Goal: Task Accomplishment & Management: Manage account settings

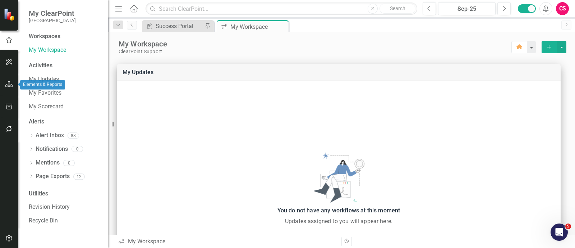
click at [11, 85] on icon "button" at bounding box center [9, 84] width 8 height 6
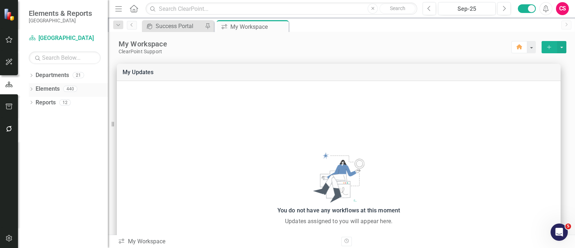
click at [43, 91] on link "Elements" at bounding box center [48, 89] width 24 height 8
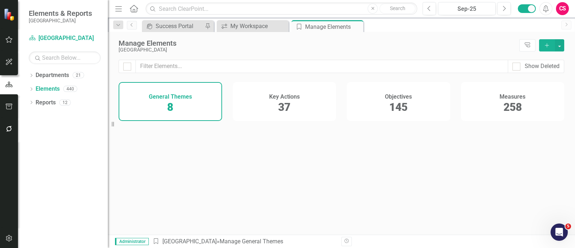
click at [286, 94] on h4 "Key Actions" at bounding box center [284, 96] width 31 height 6
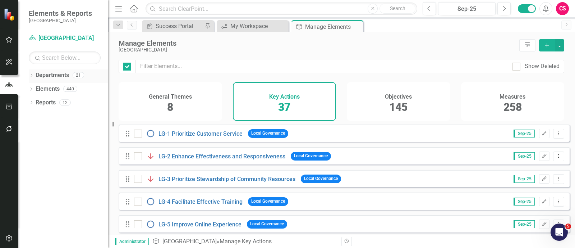
checkbox input "false"
click at [31, 76] on icon "Dropdown" at bounding box center [31, 76] width 5 height 4
click at [46, 63] on input "text" at bounding box center [65, 57] width 72 height 13
type input "publi"
click at [60, 115] on link "Public Works" at bounding box center [77, 116] width 61 height 8
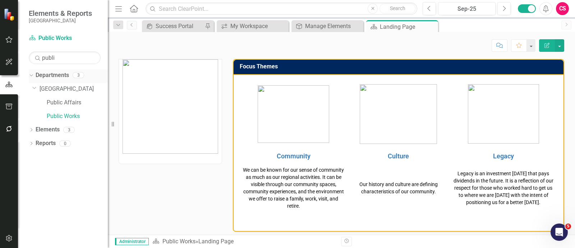
click at [31, 74] on icon "Dropdown" at bounding box center [30, 74] width 4 height 5
click at [63, 51] on input "publi" at bounding box center [65, 57] width 72 height 13
click at [30, 88] on icon "Dropdown" at bounding box center [31, 90] width 5 height 4
click at [34, 130] on icon "Dropdown" at bounding box center [34, 130] width 5 height 4
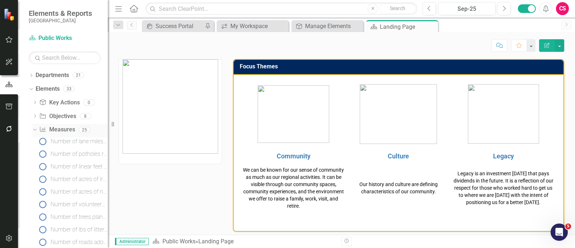
click at [57, 130] on link "Measure Measures" at bounding box center [57, 129] width 36 height 8
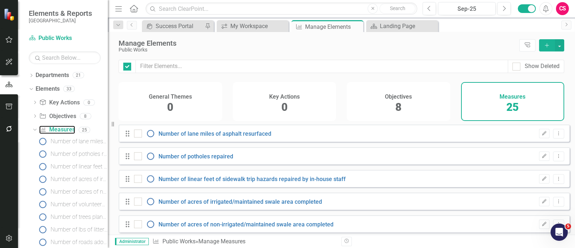
checkbox input "false"
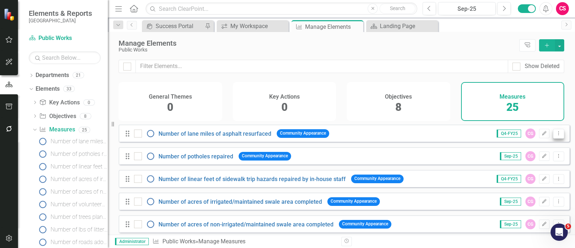
click at [460, 136] on icon "Dropdown Menu" at bounding box center [559, 133] width 6 height 5
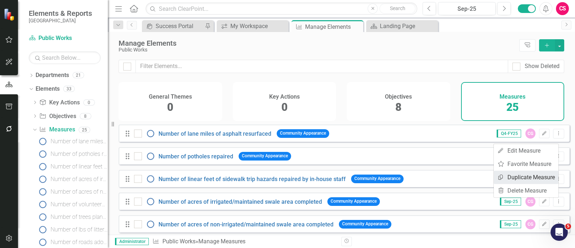
click at [460, 179] on link "Copy Duplicate Measure" at bounding box center [526, 176] width 65 height 13
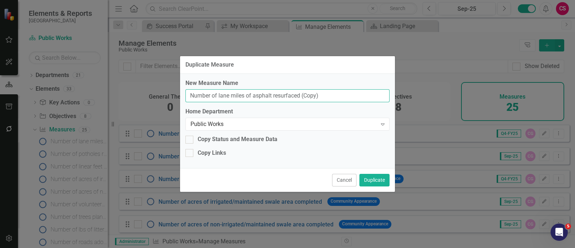
click at [350, 92] on input "Number of lane miles of asphalt resurfaced (Copy)" at bounding box center [288, 95] width 204 height 13
type input "Number of lane miles of asphalt resurfaced (ClearPoint Training)"
click at [212, 153] on div "Copy Links" at bounding box center [212, 153] width 28 height 8
click at [190, 153] on input "Copy Links" at bounding box center [188, 151] width 5 height 5
checkbox input "true"
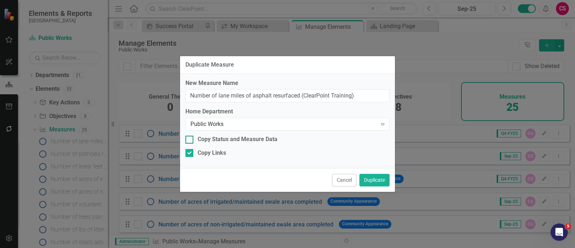
click at [214, 139] on div "Copy Status and Measure Data" at bounding box center [238, 139] width 80 height 8
click at [190, 139] on input "Copy Status and Measure Data" at bounding box center [188, 138] width 5 height 5
checkbox input "true"
click at [365, 182] on button "Duplicate" at bounding box center [375, 180] width 30 height 13
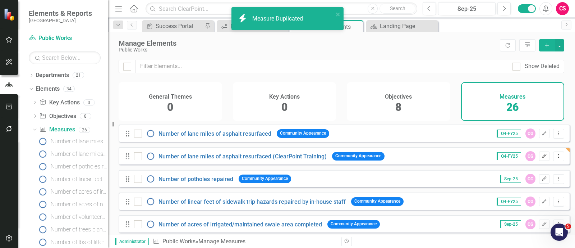
click at [460, 158] on button "Edit" at bounding box center [544, 155] width 10 height 9
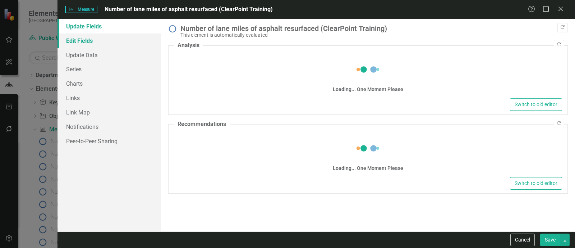
click at [95, 40] on link "Edit Fields" at bounding box center [110, 40] width 104 height 14
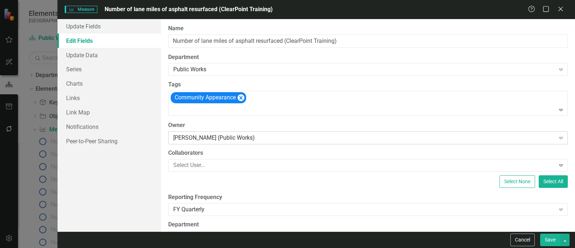
click at [244, 133] on div "[PERSON_NAME] (Public Works)" at bounding box center [364, 137] width 382 height 8
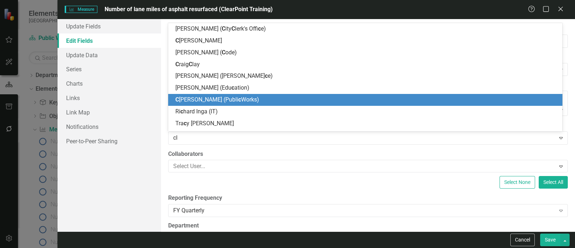
type input "clea"
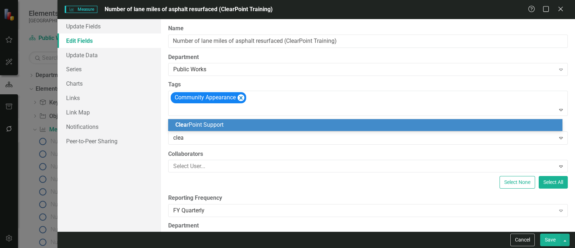
click at [246, 128] on div "Clea rPoint Support" at bounding box center [366, 125] width 383 height 8
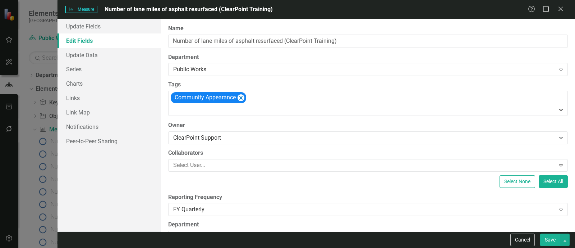
click at [460, 198] on button "Save" at bounding box center [550, 239] width 20 height 13
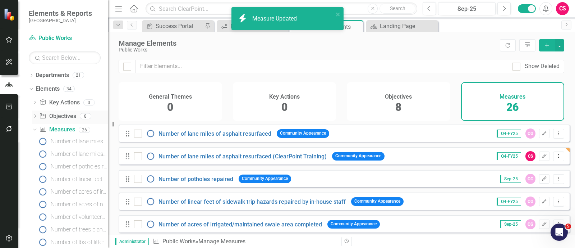
click at [34, 115] on icon "Dropdown" at bounding box center [34, 117] width 5 height 4
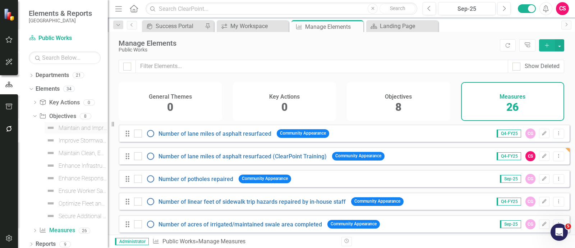
click at [76, 125] on div "Maintain and Improve City Infrastructure by ensuring safe, reliable, and well-m…" at bounding box center [83, 128] width 49 height 6
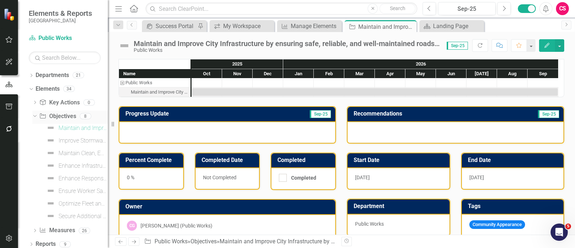
click at [52, 114] on link "Objective Objectives" at bounding box center [57, 116] width 37 height 8
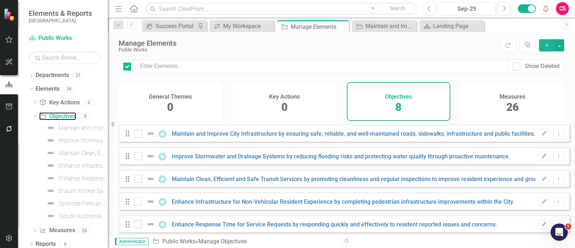
checkbox input "false"
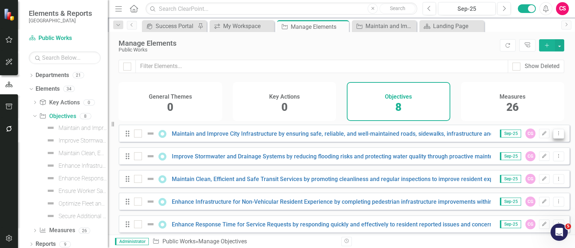
click at [460, 136] on icon "Dropdown Menu" at bounding box center [559, 133] width 6 height 5
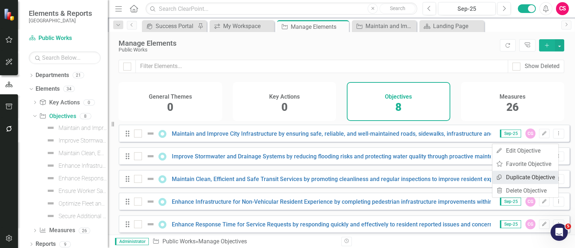
click at [460, 177] on link "Copy Duplicate Objective" at bounding box center [526, 176] width 66 height 13
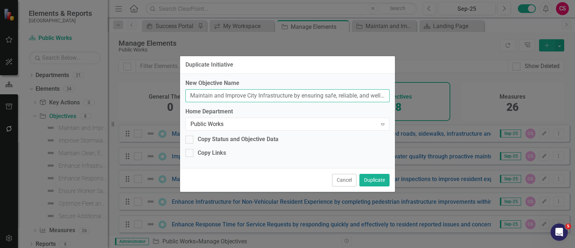
click at [191, 97] on input "Maintain and Improve City Infrastructure by ensuring safe, reliable, and well-m…" at bounding box center [288, 95] width 204 height 13
type input "CP Training - Maintain and Improve City Infrastructure by ensuring safe, reliab…"
click at [201, 138] on div "Copy Status and Objective Data" at bounding box center [238, 139] width 81 height 8
click at [190, 138] on input "Copy Status and Objective Data" at bounding box center [188, 138] width 5 height 5
checkbox input "true"
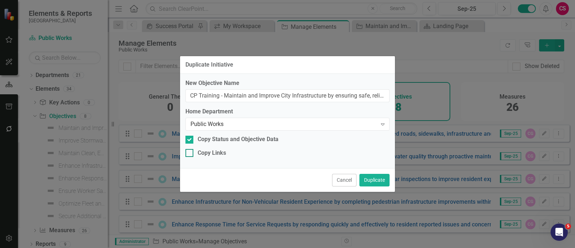
click at [203, 150] on div "Copy Links" at bounding box center [212, 153] width 28 height 8
click at [190, 150] on input "Copy Links" at bounding box center [188, 151] width 5 height 5
checkbox input "true"
click at [378, 183] on button "Duplicate" at bounding box center [375, 180] width 30 height 13
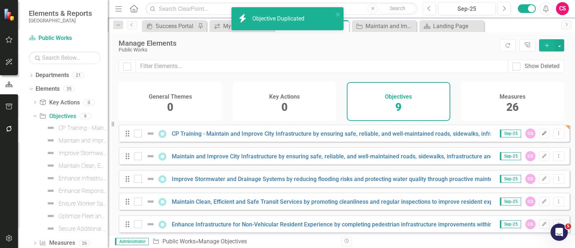
click at [460, 138] on button "Edit" at bounding box center [544, 133] width 10 height 9
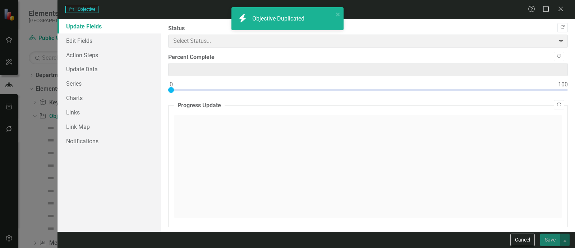
type input "0"
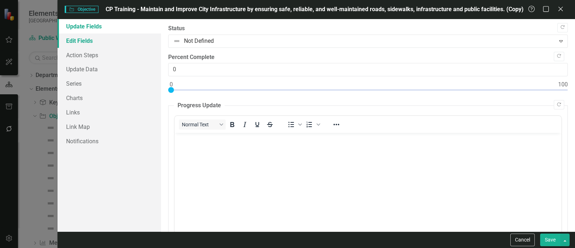
click at [90, 41] on link "Edit Fields" at bounding box center [110, 40] width 104 height 14
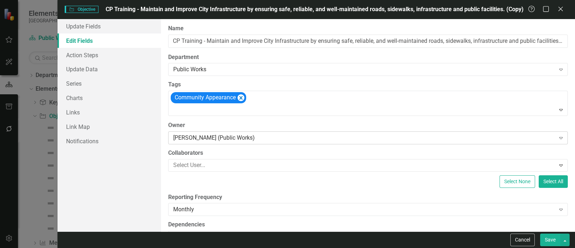
click at [227, 141] on div "[PERSON_NAME] (Public Works)" at bounding box center [364, 137] width 382 height 8
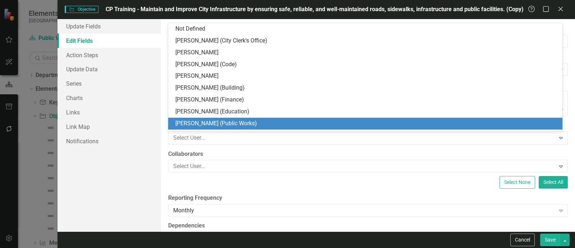
scroll to position [94, 0]
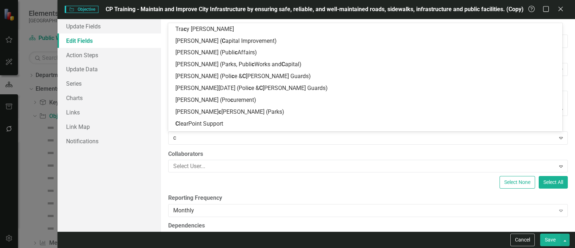
type input "cl"
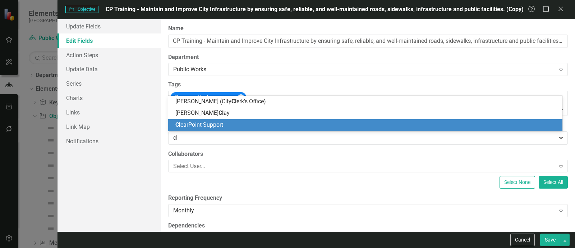
click at [230, 122] on div "Cl earPoint Support" at bounding box center [366, 125] width 383 height 8
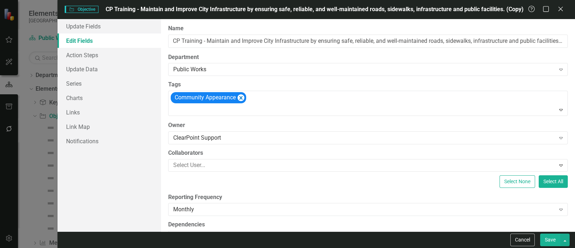
click at [460, 198] on button "Save" at bounding box center [550, 239] width 20 height 13
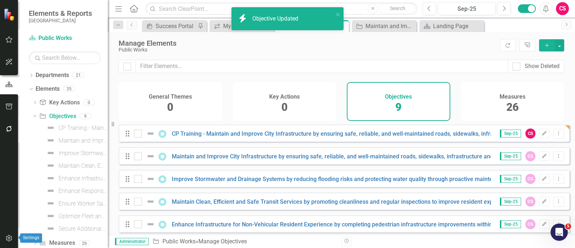
click at [5, 198] on icon "button" at bounding box center [9, 238] width 8 height 6
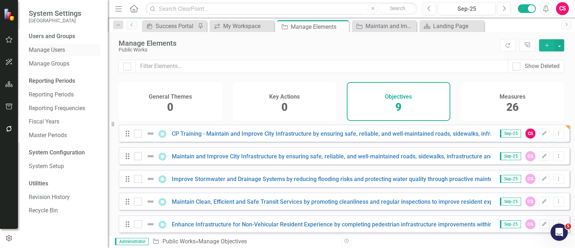
click at [58, 52] on link "Manage Users" at bounding box center [65, 50] width 72 height 8
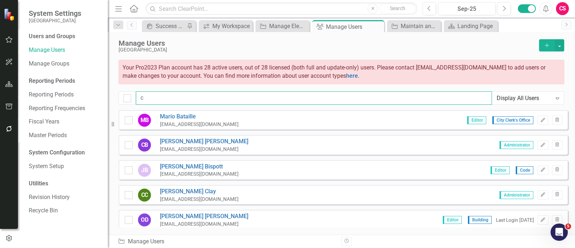
click at [191, 96] on input "c" at bounding box center [314, 97] width 356 height 13
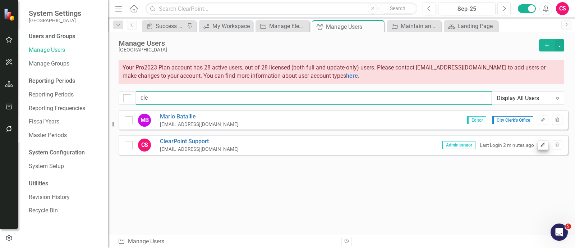
type input "cle"
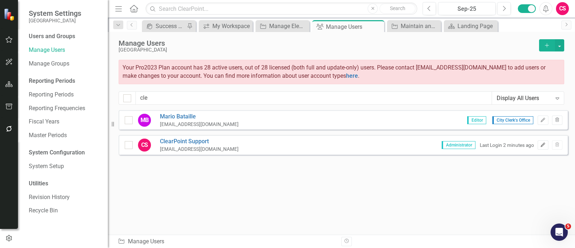
click at [460, 143] on button "Edit" at bounding box center [543, 144] width 10 height 9
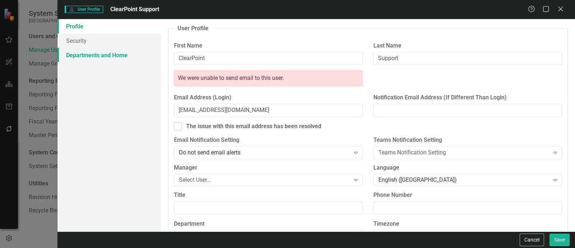
click at [112, 53] on link "Departments and Home" at bounding box center [110, 55] width 104 height 14
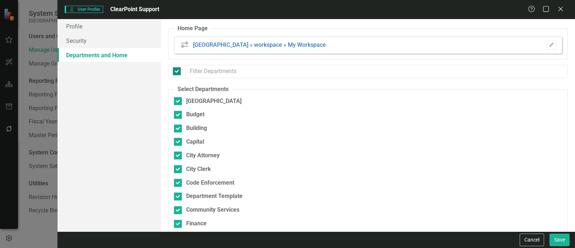
click at [175, 73] on div at bounding box center [177, 71] width 8 height 8
click at [175, 72] on input "checkbox" at bounding box center [175, 69] width 5 height 5
checkbox input "false"
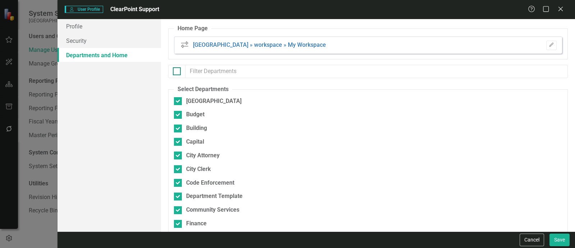
checkbox input "false"
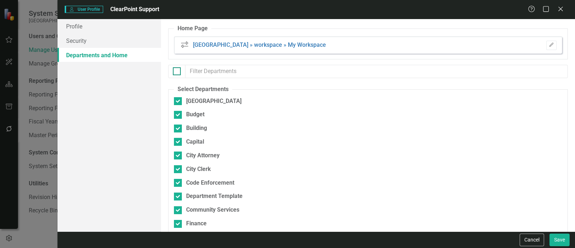
checkbox input "false"
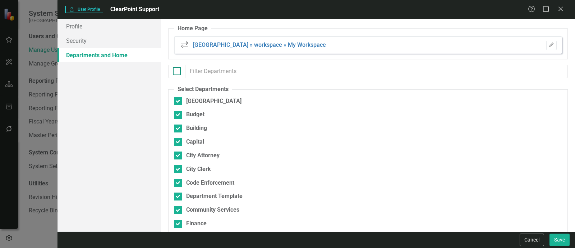
checkbox input "false"
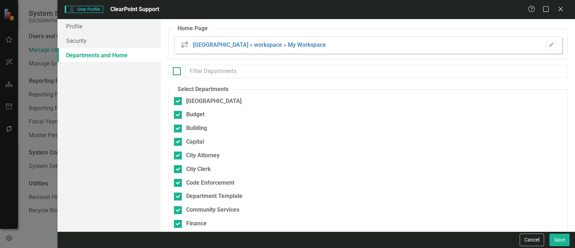
checkbox input "false"
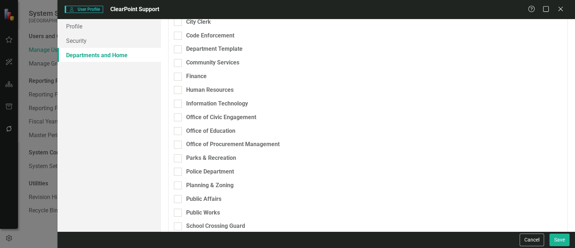
scroll to position [157, 0]
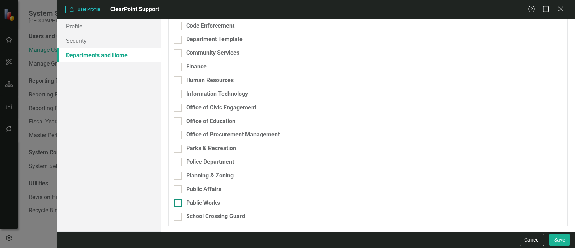
click at [195, 198] on div "Public Works" at bounding box center [203, 203] width 34 height 8
click at [179, 198] on input "Public Works" at bounding box center [176, 201] width 5 height 5
checkbox input "true"
click at [460, 198] on button "Save" at bounding box center [560, 239] width 20 height 13
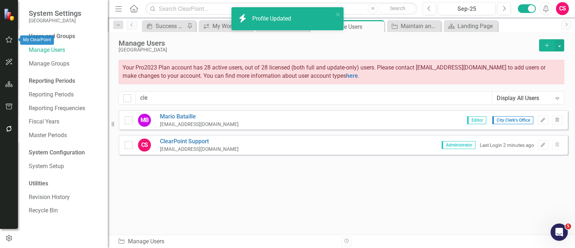
click at [12, 35] on button "button" at bounding box center [9, 39] width 16 height 15
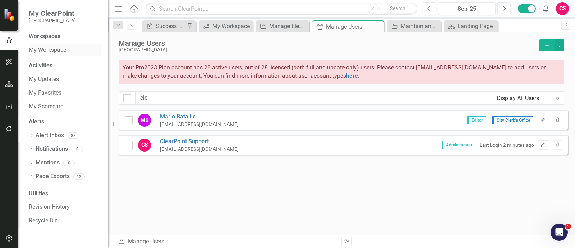
click at [42, 50] on link "My Workspace" at bounding box center [65, 50] width 72 height 8
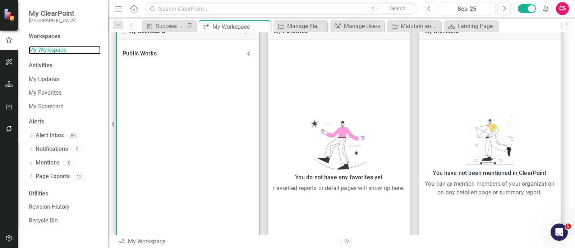
scroll to position [300, 0]
click at [248, 52] on icon at bounding box center [248, 53] width 9 height 9
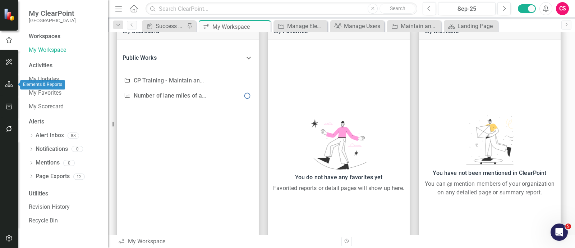
click at [7, 83] on icon "button" at bounding box center [9, 84] width 8 height 6
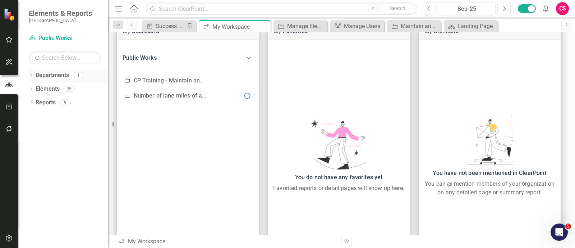
click at [31, 74] on icon "Dropdown" at bounding box center [31, 76] width 5 height 4
click at [56, 89] on link "Public Works" at bounding box center [74, 89] width 68 height 8
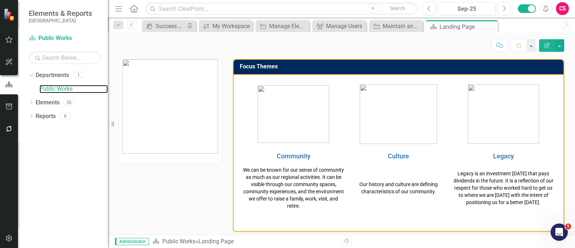
scroll to position [225, 0]
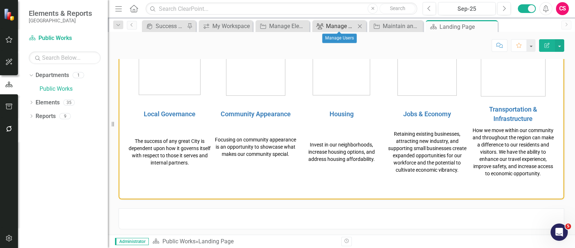
click at [333, 26] on div "Manage Users" at bounding box center [340, 26] width 29 height 9
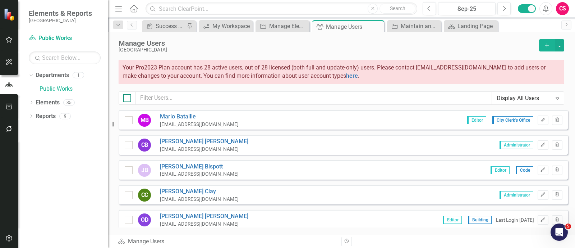
click at [128, 100] on div at bounding box center [127, 98] width 8 height 8
click at [128, 99] on input "checkbox" at bounding box center [125, 96] width 5 height 5
checkbox input "true"
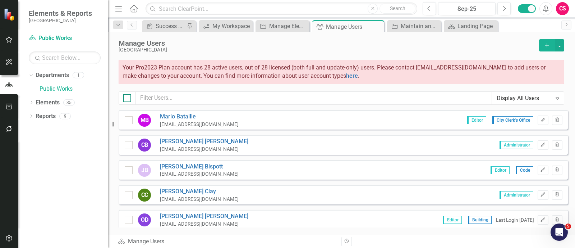
checkbox input "true"
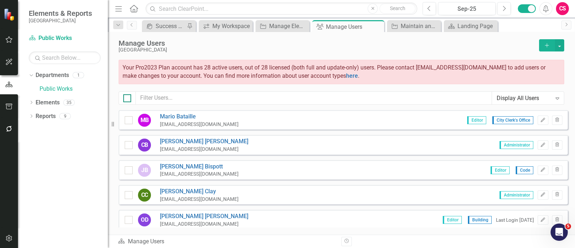
checkbox input "true"
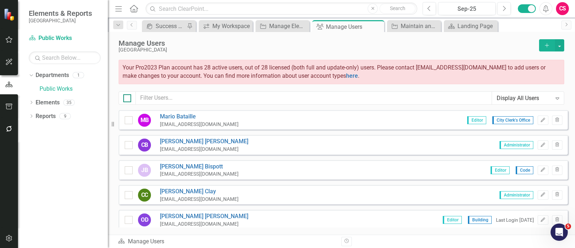
checkbox input "true"
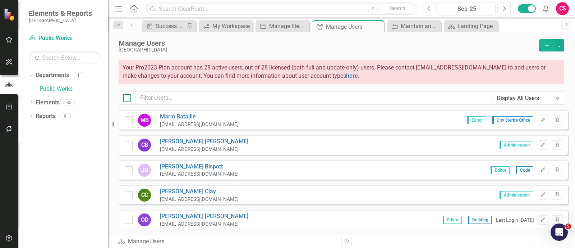
checkbox input "true"
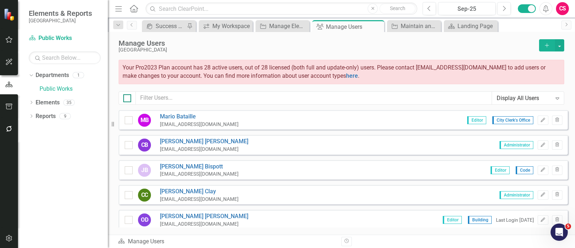
checkbox input "true"
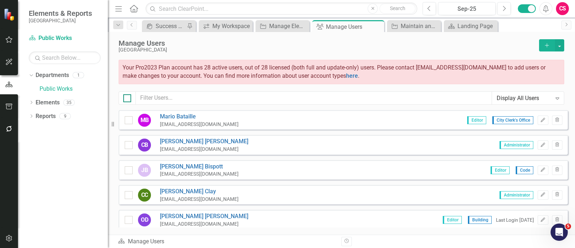
checkbox input "true"
click at [460, 43] on button "button" at bounding box center [559, 45] width 9 height 12
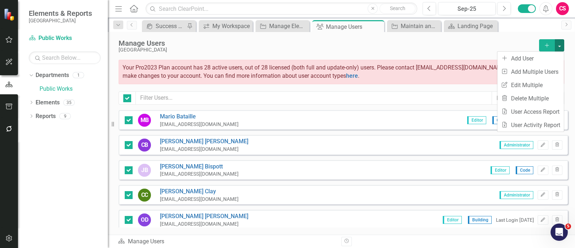
click at [444, 80] on div "Your Pro2023 Plan account has 28 active users, out of 28 licensed (both full an…" at bounding box center [342, 72] width 446 height 24
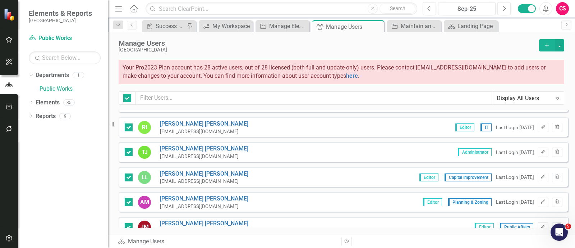
scroll to position [192, 0]
click at [129, 153] on div at bounding box center [129, 152] width 8 height 8
click at [129, 152] on input "checkbox" at bounding box center [127, 150] width 5 height 5
checkbox input "false"
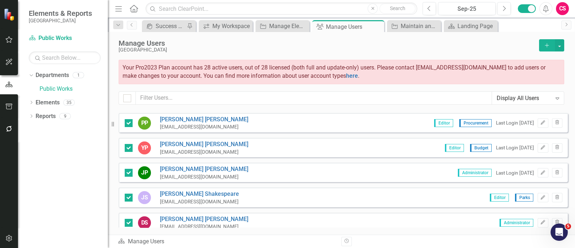
scroll to position [451, 0]
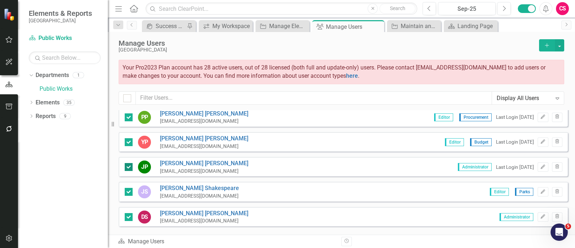
click at [129, 163] on input "checkbox" at bounding box center [127, 165] width 5 height 5
checkbox input "false"
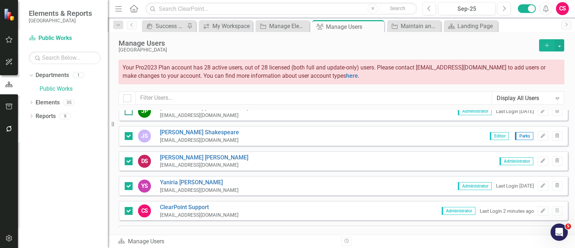
scroll to position [517, 0]
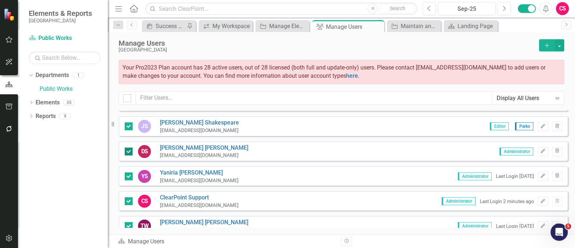
click at [127, 148] on input "checkbox" at bounding box center [127, 149] width 5 height 5
checkbox input "false"
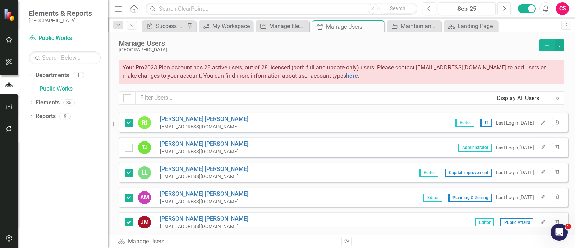
scroll to position [0, 0]
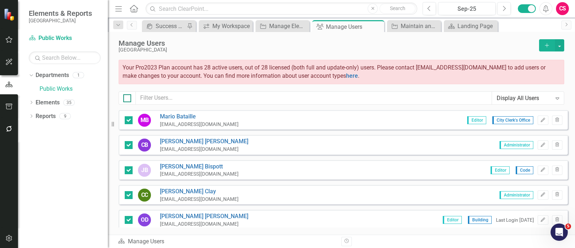
click at [127, 94] on input "checkbox" at bounding box center [125, 96] width 5 height 5
checkbox input "true"
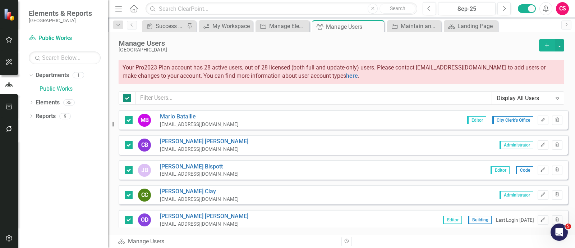
click at [127, 94] on input "checkbox" at bounding box center [125, 96] width 5 height 5
checkbox input "false"
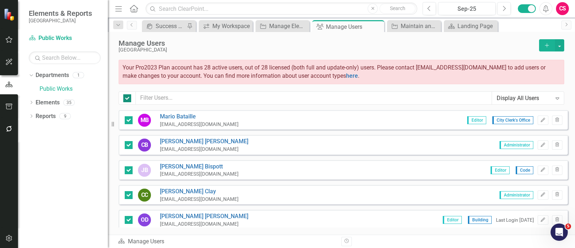
checkbox input "false"
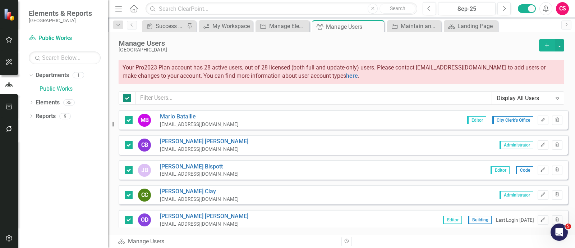
checkbox input "false"
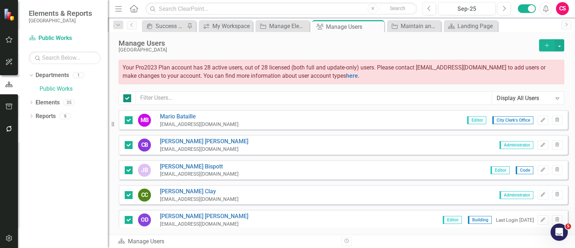
checkbox input "false"
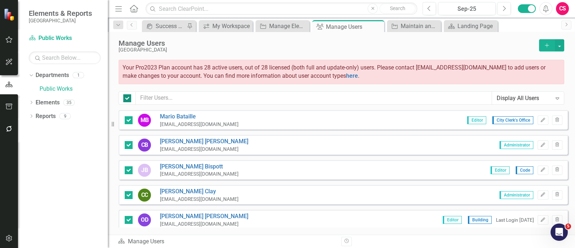
checkbox input "false"
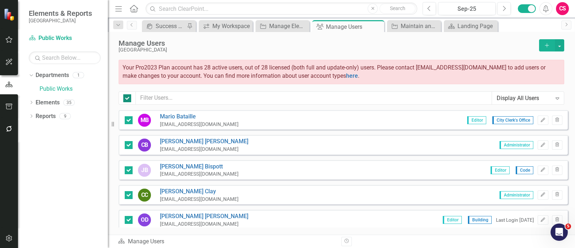
checkbox input "false"
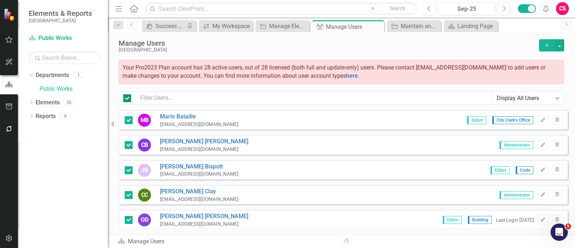
checkbox input "false"
click at [128, 116] on input "checkbox" at bounding box center [127, 118] width 5 height 5
checkbox input "true"
click at [131, 166] on div at bounding box center [129, 170] width 8 height 8
click at [129, 166] on input "checkbox" at bounding box center [127, 168] width 5 height 5
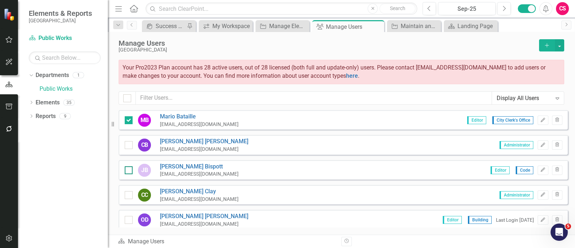
checkbox input "true"
click at [460, 44] on button "button" at bounding box center [559, 45] width 9 height 12
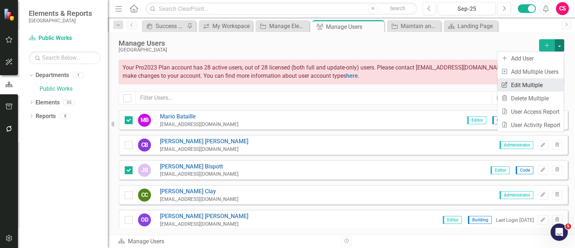
click at [460, 82] on link "Edit Multiple Edit Multiple" at bounding box center [531, 84] width 67 height 13
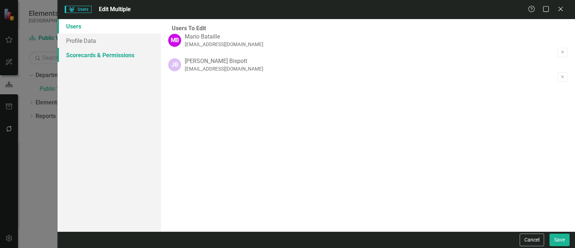
click at [117, 48] on link "Scorecards & Permissions" at bounding box center [110, 55] width 104 height 14
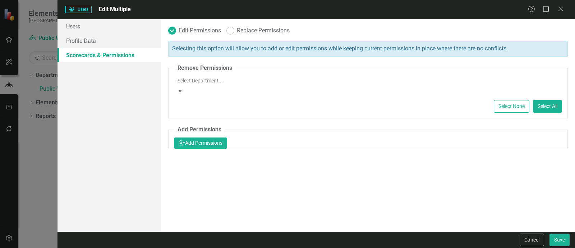
click at [248, 80] on div at bounding box center [369, 80] width 388 height 9
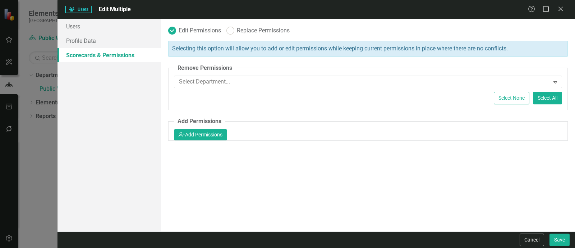
click at [262, 55] on div "Selecting this option will allow you to add or edit permissions while keeping c…" at bounding box center [368, 49] width 400 height 16
click at [227, 132] on button "icon.userAdd Add Permissions" at bounding box center [200, 134] width 53 height 11
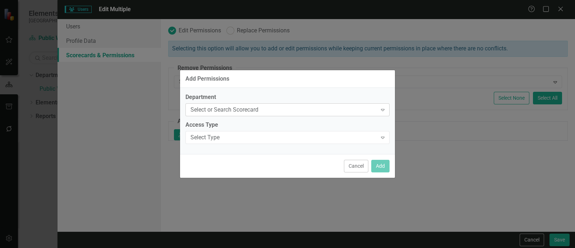
click at [262, 110] on div "Select or Search Scorecard" at bounding box center [284, 109] width 187 height 8
click at [252, 79] on div "Add Permissions" at bounding box center [287, 79] width 215 height 18
click at [352, 161] on button "Cancel" at bounding box center [356, 166] width 24 height 13
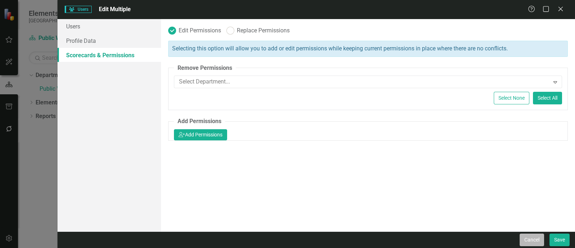
click at [460, 198] on button "Cancel" at bounding box center [532, 239] width 24 height 13
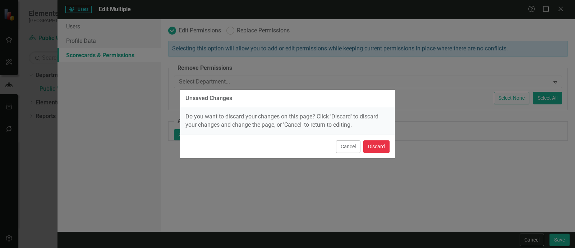
click at [379, 145] on button "Discard" at bounding box center [377, 146] width 26 height 13
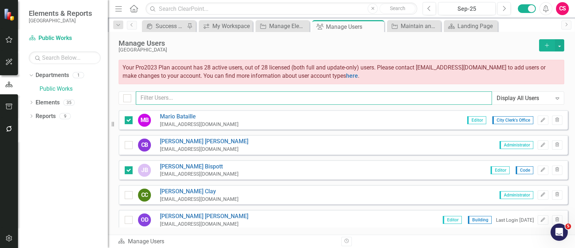
click at [189, 92] on input "text" at bounding box center [314, 97] width 356 height 13
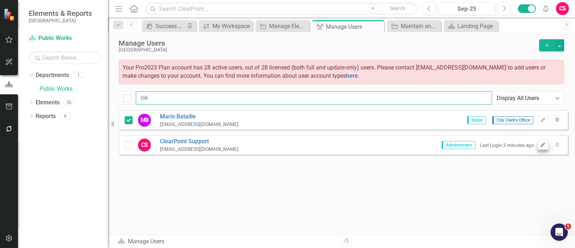
type input "cle"
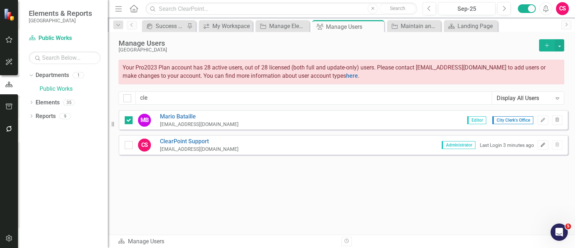
click at [460, 143] on button "Edit" at bounding box center [543, 144] width 10 height 9
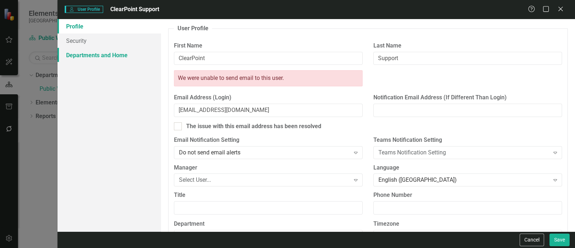
click at [88, 57] on link "Departments and Home" at bounding box center [110, 55] width 104 height 14
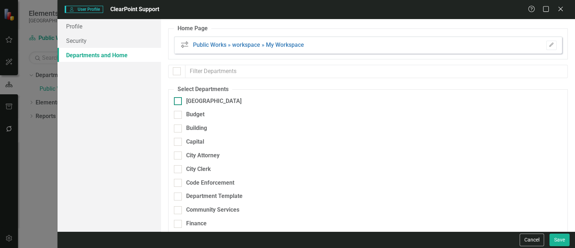
click at [198, 104] on div "[GEOGRAPHIC_DATA]" at bounding box center [213, 101] width 55 height 8
click at [179, 102] on input "[GEOGRAPHIC_DATA]" at bounding box center [176, 99] width 5 height 5
checkbox input "true"
click at [460, 198] on button "Save" at bounding box center [560, 239] width 20 height 13
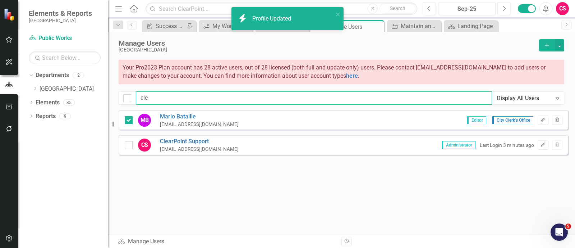
click at [332, 97] on input "cle" at bounding box center [314, 97] width 356 height 13
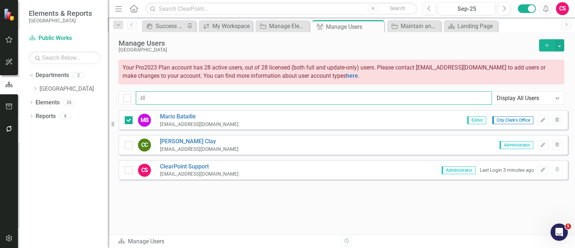
type input "c"
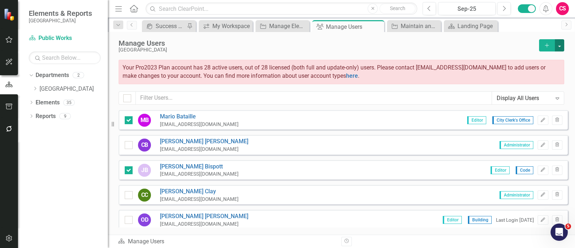
click at [460, 43] on button "button" at bounding box center [559, 45] width 9 height 12
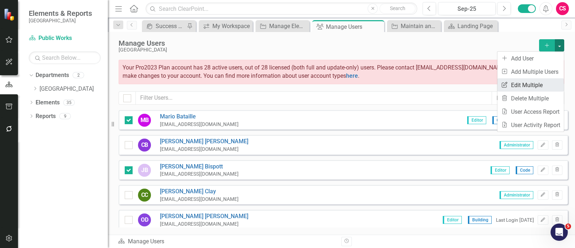
click at [460, 87] on link "Edit Multiple Edit Multiple" at bounding box center [531, 84] width 67 height 13
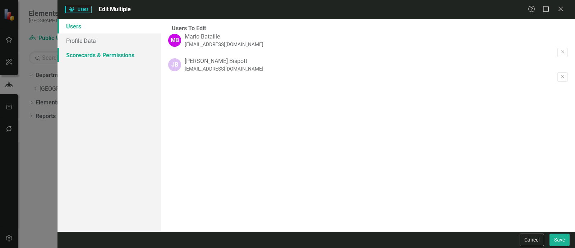
click at [118, 55] on link "Scorecards & Permissions" at bounding box center [110, 55] width 104 height 14
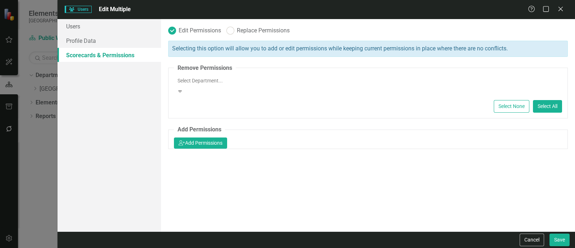
click at [227, 82] on div at bounding box center [369, 80] width 388 height 9
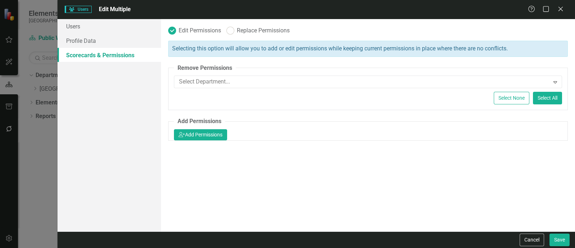
click at [249, 150] on div "Edit Permissions Replace Permissions Selecting this option will allow you to ad…" at bounding box center [368, 125] width 414 height 212
click at [227, 137] on button "icon.userAdd Add Permissions" at bounding box center [200, 134] width 53 height 11
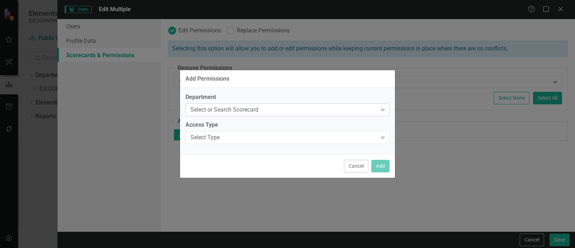
click at [261, 109] on div "Select or Search Scorecard" at bounding box center [284, 109] width 187 height 8
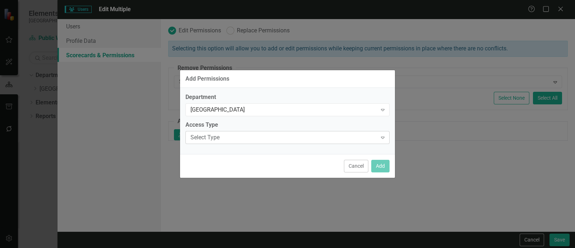
click at [252, 136] on div "Select Type" at bounding box center [284, 137] width 187 height 8
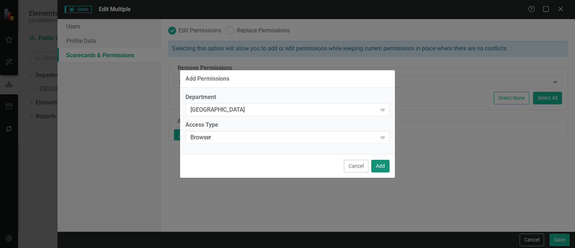
click at [382, 169] on button "Add" at bounding box center [380, 166] width 18 height 13
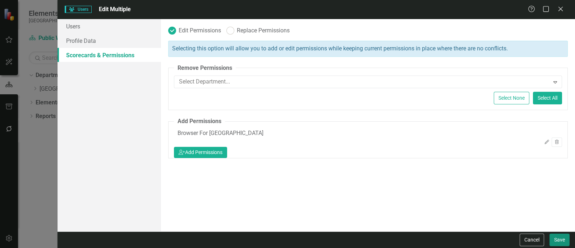
click at [460, 198] on button "Save" at bounding box center [560, 239] width 20 height 13
checkbox input "false"
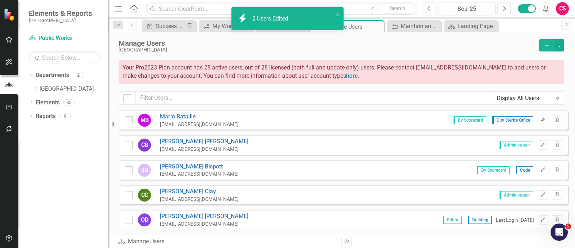
click at [460, 119] on icon "Edit" at bounding box center [542, 120] width 5 height 4
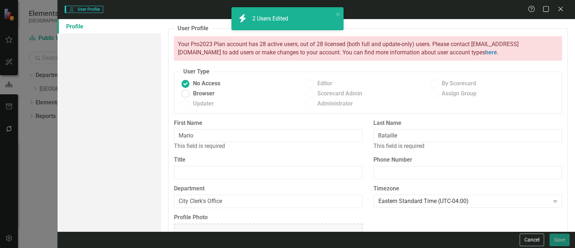
radio input "false"
radio input "true"
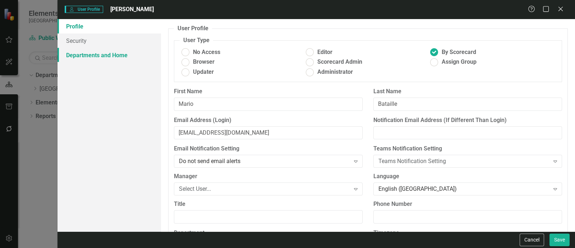
click at [123, 51] on link "Departments and Home" at bounding box center [110, 55] width 104 height 14
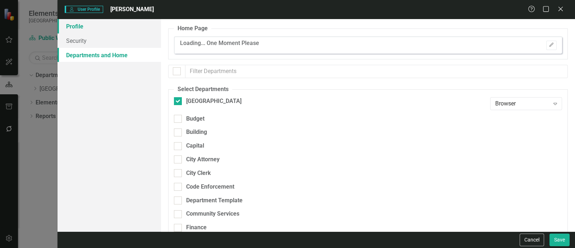
click at [120, 28] on link "Profile" at bounding box center [110, 26] width 104 height 14
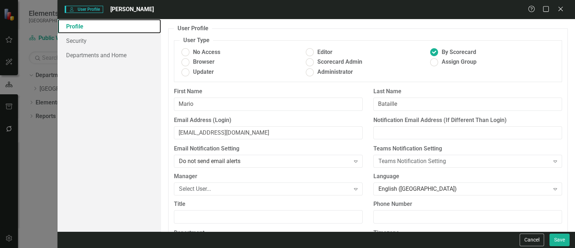
scroll to position [86, 0]
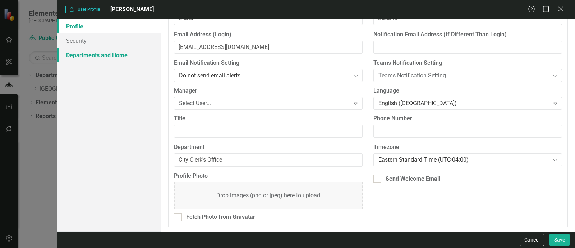
click at [141, 54] on link "Departments and Home" at bounding box center [110, 55] width 104 height 14
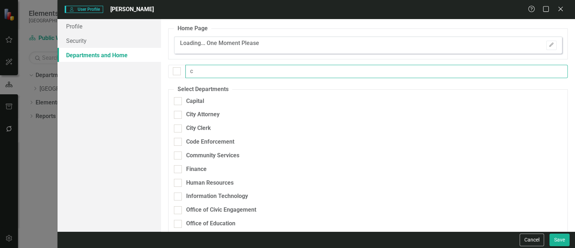
click at [241, 68] on input "c" at bounding box center [377, 71] width 383 height 13
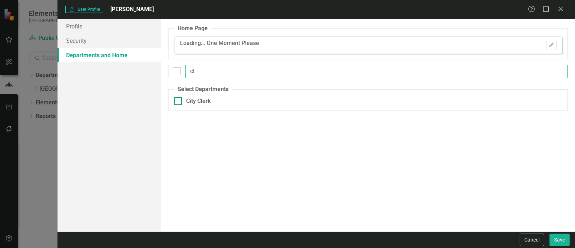
type input "cl"
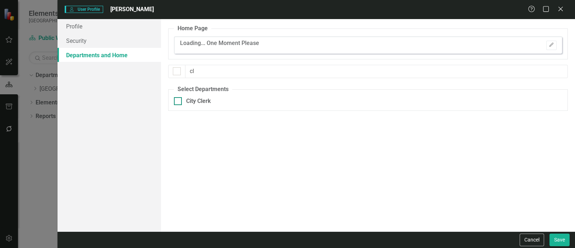
click at [199, 97] on div "City Clerk" at bounding box center [198, 101] width 25 height 8
click at [179, 97] on input "City Clerk" at bounding box center [176, 99] width 5 height 5
checkbox input "true"
click at [460, 103] on div "Browser" at bounding box center [522, 103] width 54 height 8
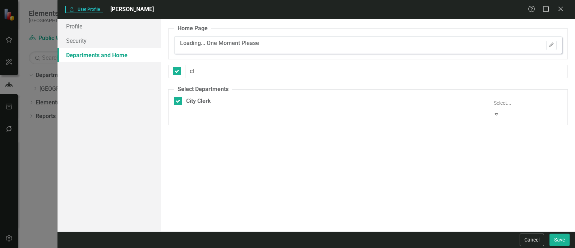
click at [460, 198] on button "Save" at bounding box center [560, 239] width 20 height 13
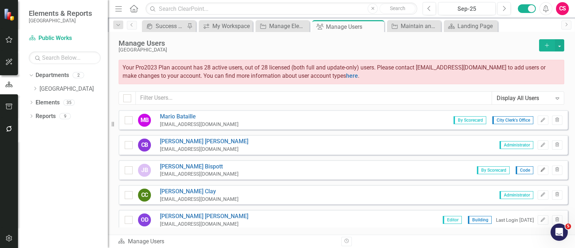
click at [460, 169] on icon "Edit" at bounding box center [542, 170] width 5 height 4
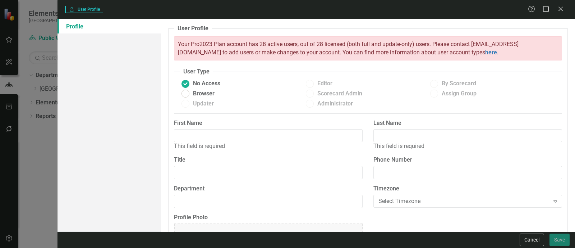
type input "[PERSON_NAME]"
type input "Bispott"
type input "Code"
radio input "false"
radio input "true"
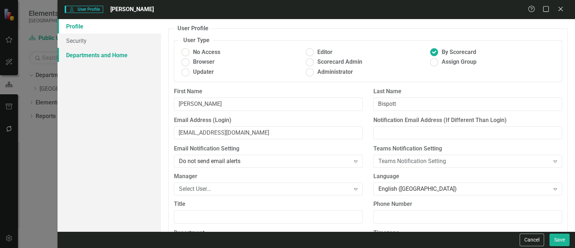
click at [133, 53] on link "Departments and Home" at bounding box center [110, 55] width 104 height 14
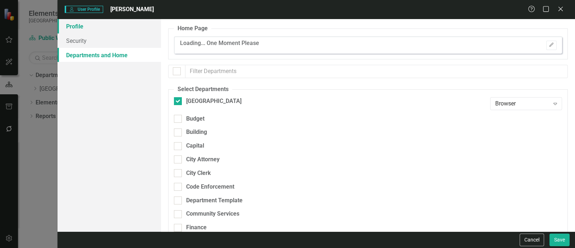
click at [135, 24] on link "Profile" at bounding box center [110, 26] width 104 height 14
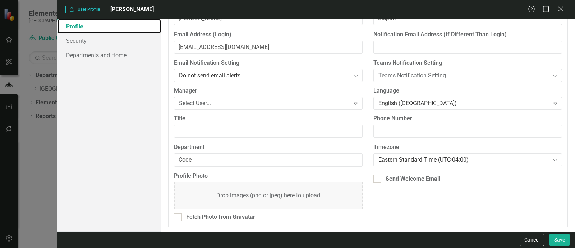
scroll to position [0, 0]
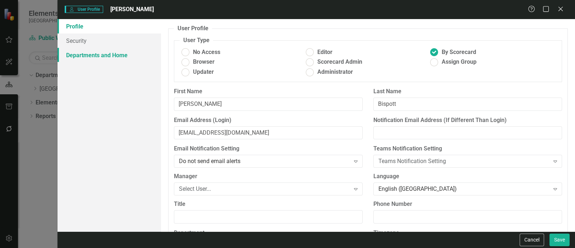
click at [125, 57] on link "Departments and Home" at bounding box center [110, 55] width 104 height 14
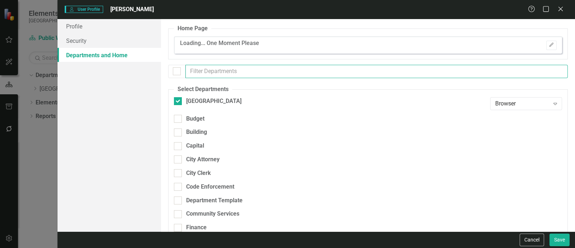
click at [204, 74] on input "text" at bounding box center [377, 71] width 383 height 13
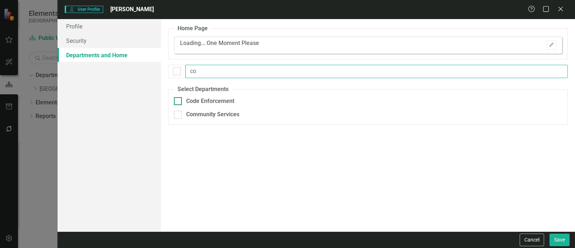
type input "co"
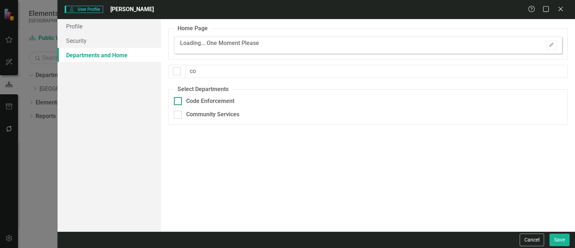
click at [205, 101] on div "Code Enforcement" at bounding box center [210, 101] width 48 height 8
click at [179, 101] on input "Code Enforcement" at bounding box center [176, 99] width 5 height 5
checkbox input "true"
click at [460, 100] on div "Browser" at bounding box center [522, 103] width 54 height 8
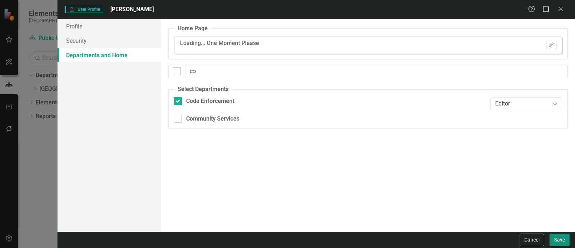
click at [460, 198] on button "Save" at bounding box center [560, 239] width 20 height 13
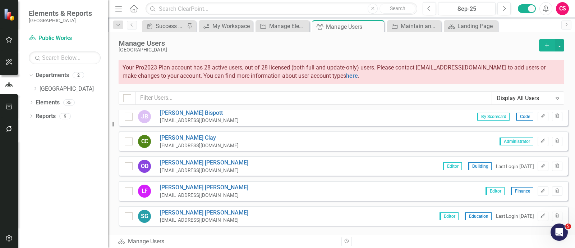
scroll to position [70, 0]
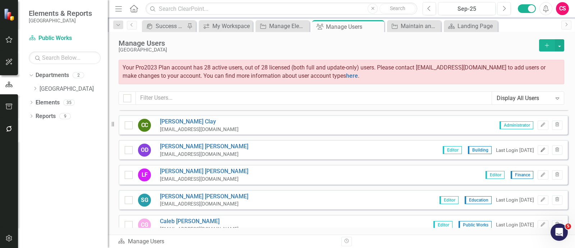
click at [460, 146] on button "Edit" at bounding box center [543, 149] width 10 height 9
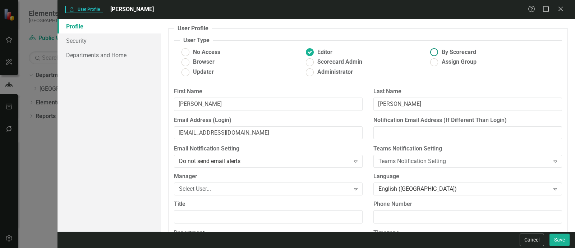
click at [452, 51] on span "By Scorecard" at bounding box center [459, 52] width 35 height 8
click at [440, 51] on input "By Scorecard" at bounding box center [434, 52] width 11 height 11
radio input "true"
click at [86, 51] on link "Departments and Home" at bounding box center [110, 55] width 104 height 14
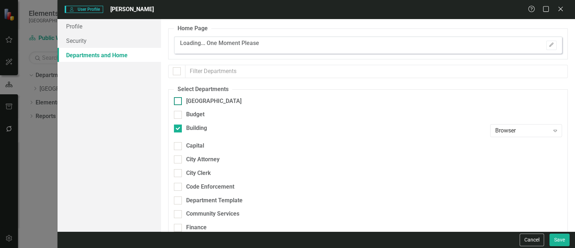
click at [183, 100] on div "[GEOGRAPHIC_DATA]" at bounding box center [330, 101] width 313 height 8
click at [179, 100] on input "[GEOGRAPHIC_DATA]" at bounding box center [176, 99] width 5 height 5
checkbox input "true"
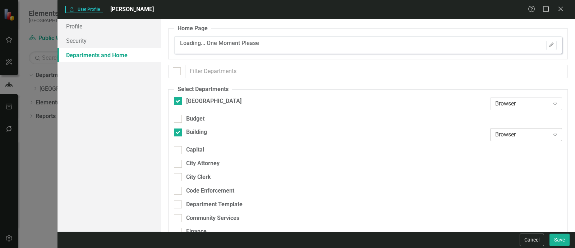
click at [460, 131] on div "Browser" at bounding box center [522, 135] width 54 height 8
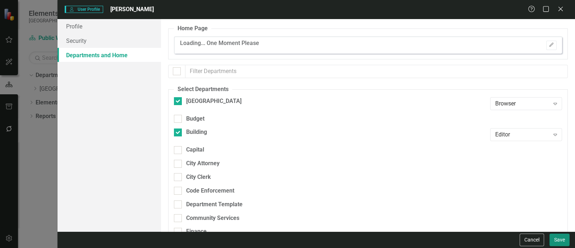
click at [460, 198] on button "Save" at bounding box center [560, 239] width 20 height 13
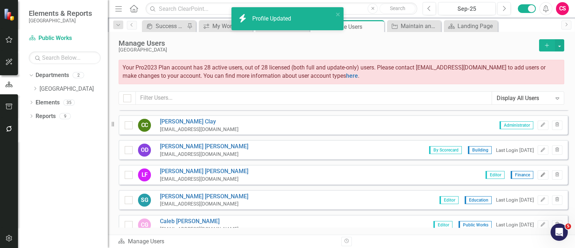
click at [460, 175] on icon "Edit" at bounding box center [542, 175] width 5 height 4
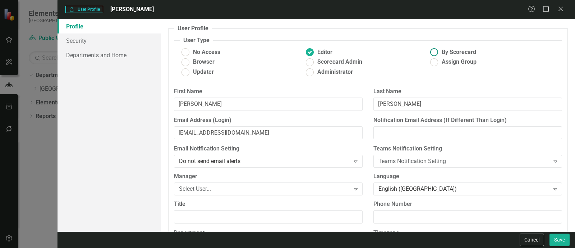
click at [433, 49] on ins at bounding box center [434, 52] width 11 height 11
click at [433, 49] on input "By Scorecard" at bounding box center [434, 52] width 11 height 11
radio input "true"
click at [118, 59] on link "Departments and Home" at bounding box center [110, 55] width 104 height 14
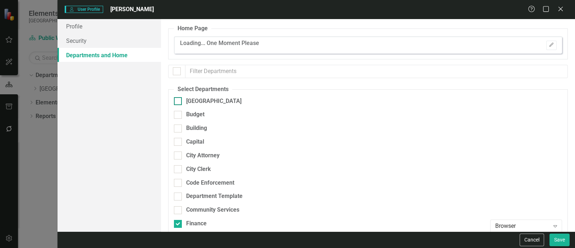
click at [183, 101] on div "[GEOGRAPHIC_DATA]" at bounding box center [330, 101] width 313 height 8
click at [179, 101] on input "[GEOGRAPHIC_DATA]" at bounding box center [176, 99] width 5 height 5
checkbox input "true"
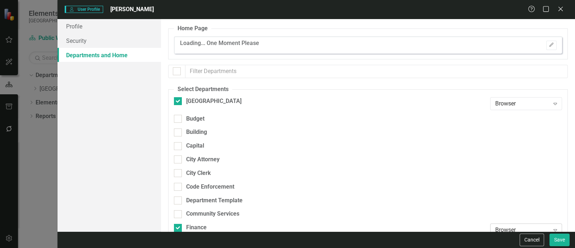
click at [460, 198] on div "Browser" at bounding box center [522, 230] width 54 height 8
click at [460, 198] on button "Save" at bounding box center [560, 239] width 20 height 13
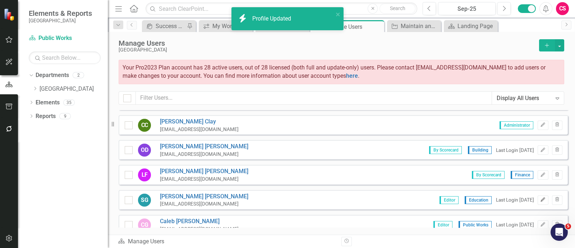
click at [460, 198] on icon "Edit" at bounding box center [542, 199] width 5 height 4
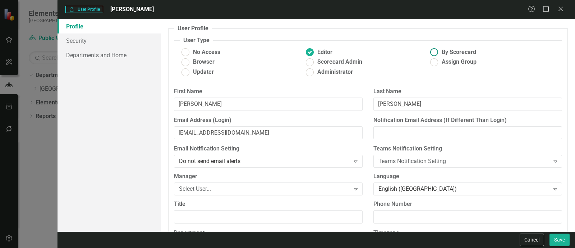
click at [437, 51] on label "By Scorecard" at bounding box center [491, 52] width 124 height 8
click at [437, 51] on input "By Scorecard" at bounding box center [434, 52] width 11 height 11
radio input "true"
click at [140, 57] on link "Departments and Home" at bounding box center [110, 55] width 104 height 14
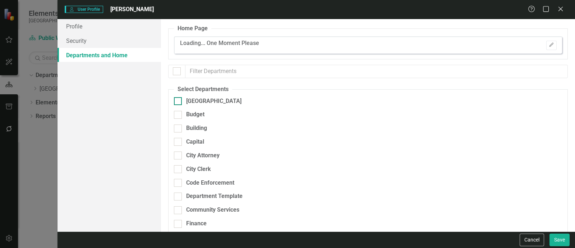
click at [180, 102] on div at bounding box center [178, 101] width 8 height 8
click at [179, 102] on input "[GEOGRAPHIC_DATA]" at bounding box center [176, 99] width 5 height 5
checkbox input "true"
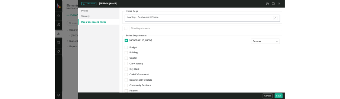
scroll to position [157, 0]
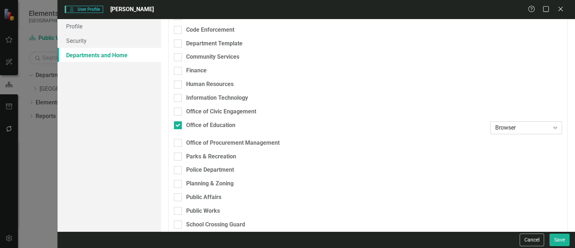
click at [460, 128] on div "Browser Expand" at bounding box center [526, 127] width 72 height 13
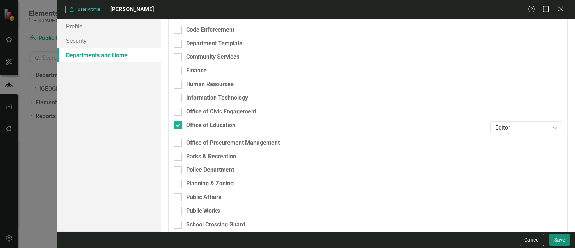
click at [460, 198] on button "Save" at bounding box center [560, 239] width 20 height 13
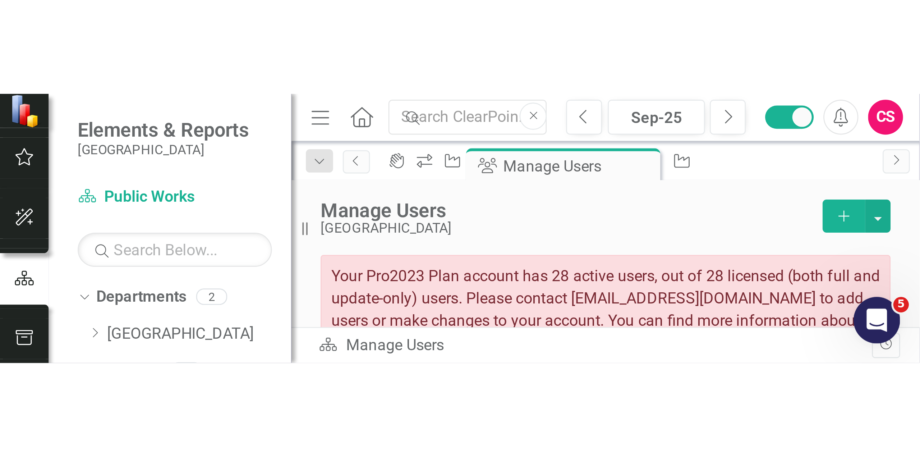
scroll to position [70, 0]
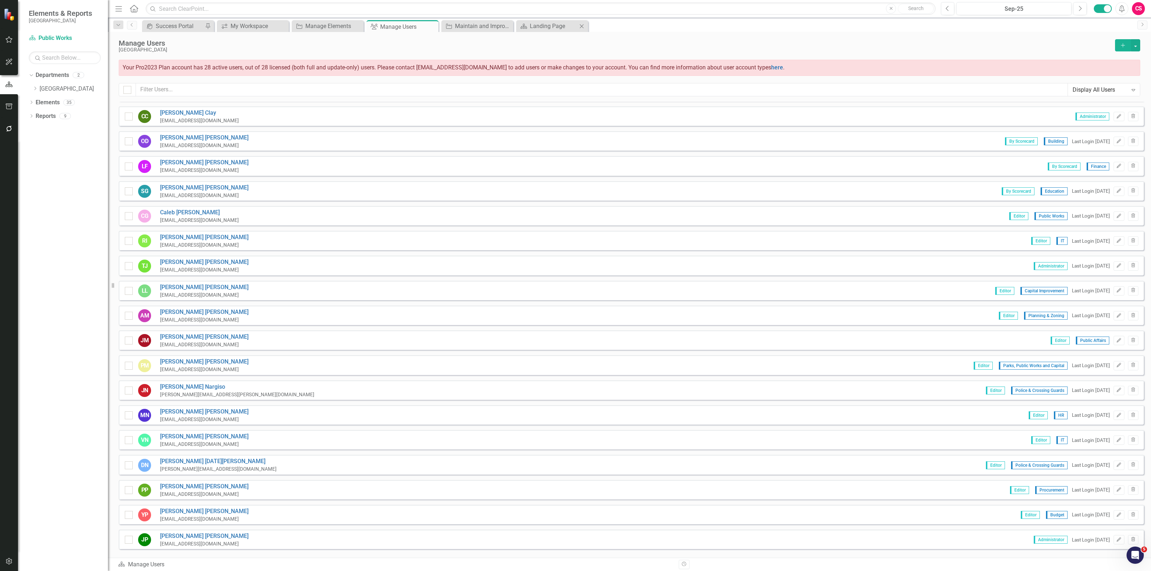
click at [460, 47] on div "[GEOGRAPHIC_DATA]" at bounding box center [615, 49] width 992 height 5
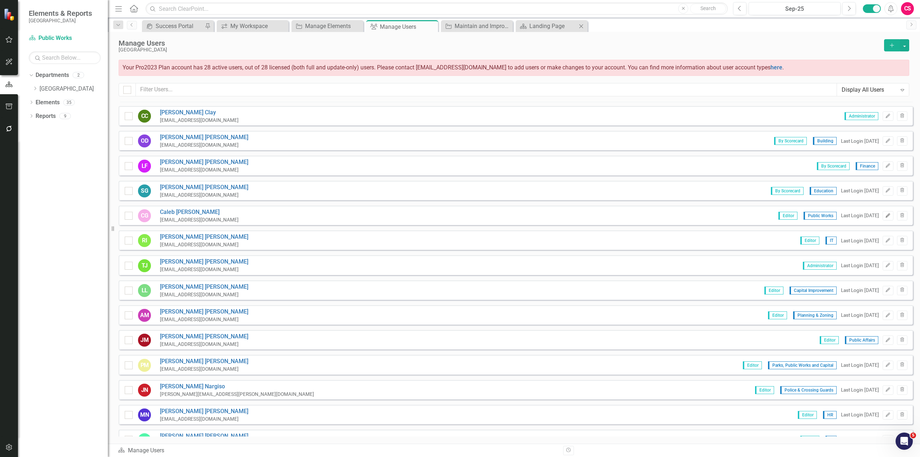
click at [460, 198] on button "Edit" at bounding box center [888, 215] width 10 height 9
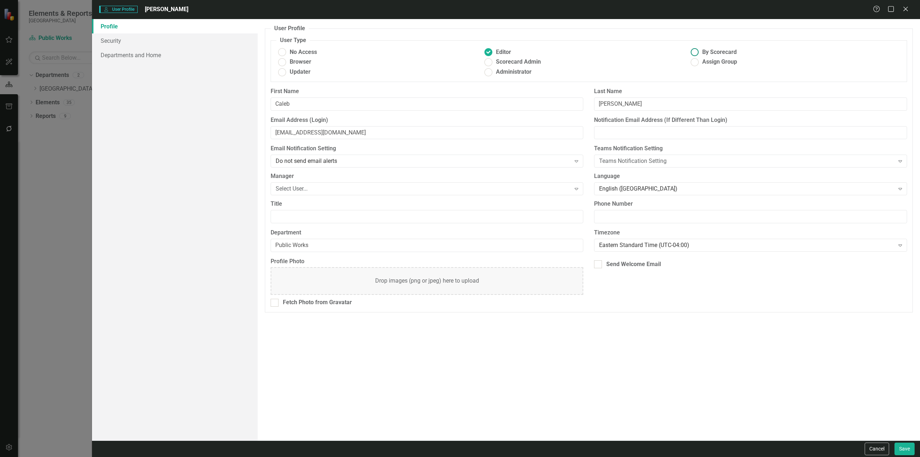
click at [460, 52] on ins at bounding box center [694, 52] width 11 height 11
click at [460, 52] on input "By Scorecard" at bounding box center [694, 52] width 11 height 11
radio input "true"
click at [192, 52] on link "Departments and Home" at bounding box center [175, 55] width 166 height 14
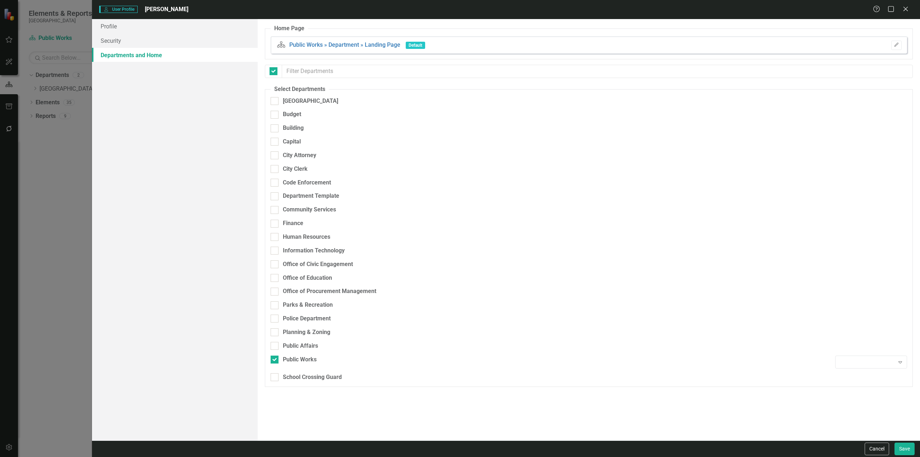
checkbox input "false"
click at [288, 97] on div "[GEOGRAPHIC_DATA]" at bounding box center [310, 101] width 55 height 8
click at [275, 97] on input "[GEOGRAPHIC_DATA]" at bounding box center [273, 99] width 5 height 5
checkbox input "true"
click at [460, 198] on div "Browser Expand" at bounding box center [872, 366] width 72 height 13
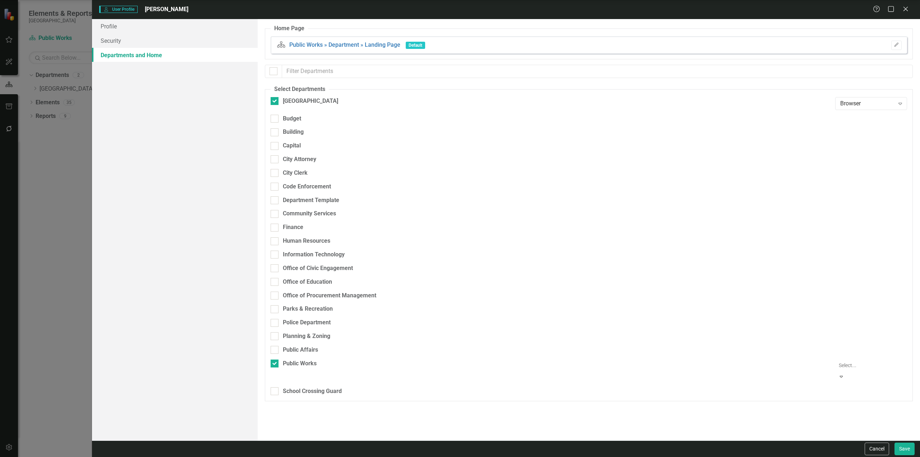
click at [460, 198] on button "Save" at bounding box center [905, 449] width 20 height 13
